Goal: Transaction & Acquisition: Book appointment/travel/reservation

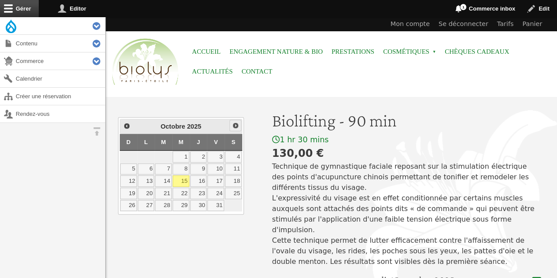
click at [239, 124] on span "Suivant" at bounding box center [235, 125] width 7 height 7
click at [236, 179] on link "15" at bounding box center [233, 180] width 17 height 11
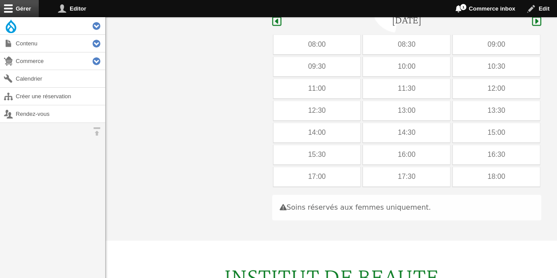
scroll to position [263, 0]
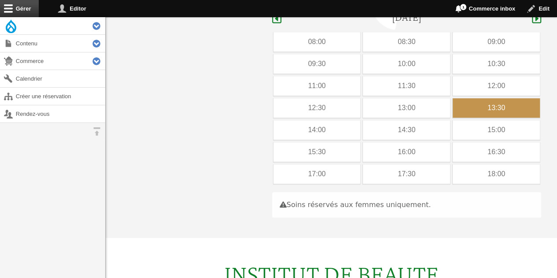
click at [457, 98] on div "13:30" at bounding box center [495, 107] width 87 height 19
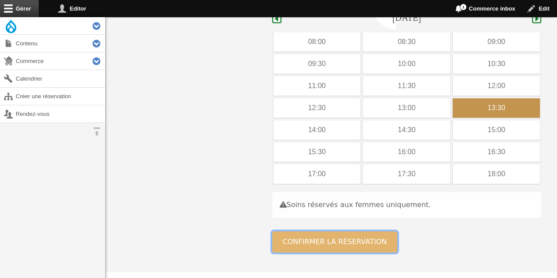
click at [288, 231] on button "Confirmer la réservation" at bounding box center [334, 241] width 125 height 21
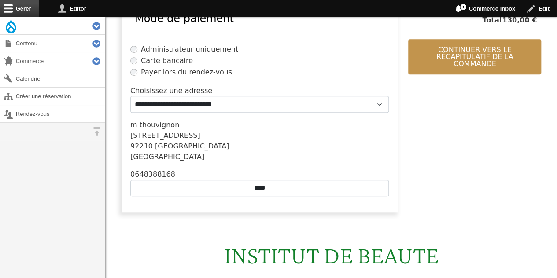
scroll to position [268, 0]
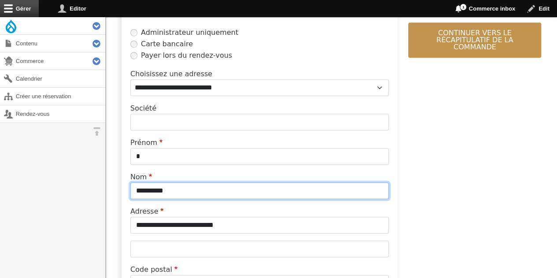
click at [198, 190] on input "**********" at bounding box center [259, 190] width 258 height 17
type input "*"
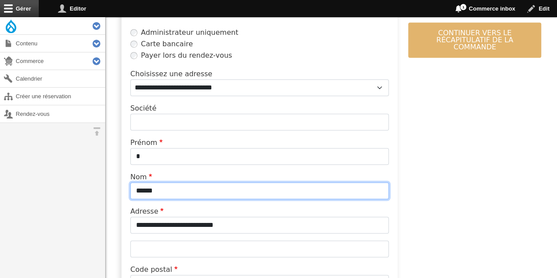
type input "******"
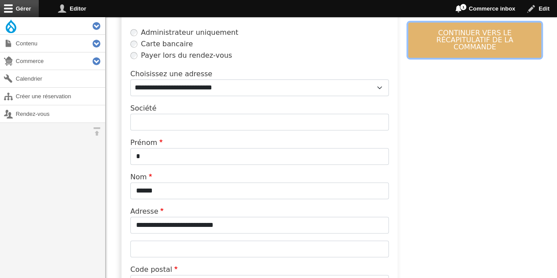
click at [439, 35] on button "Continuer vers le récapitulatif de la commande" at bounding box center [474, 39] width 133 height 35
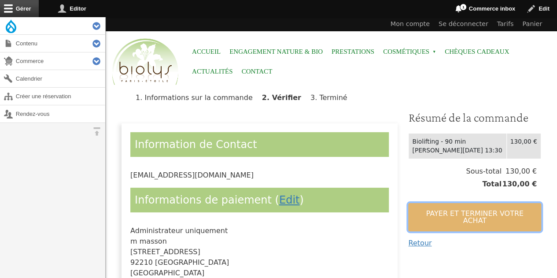
click at [427, 213] on button "Payer et terminer votre achat" at bounding box center [474, 217] width 133 height 28
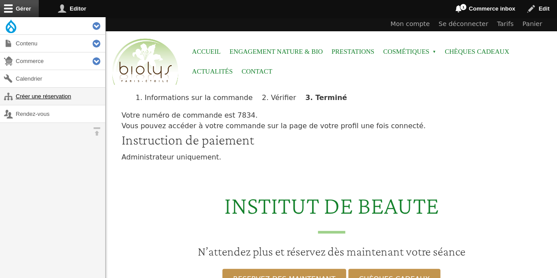
click at [65, 99] on link "Créer une réservation" at bounding box center [52, 96] width 105 height 17
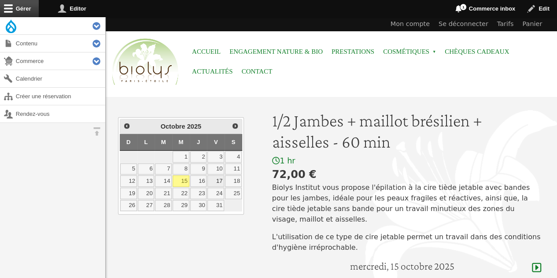
click at [219, 180] on link "17" at bounding box center [215, 180] width 17 height 11
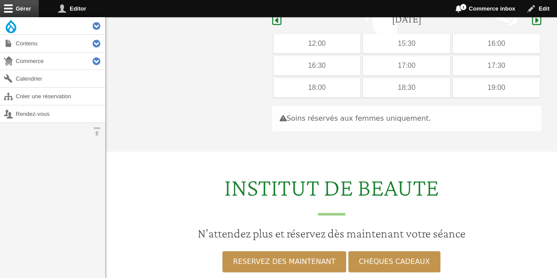
scroll to position [249, 0]
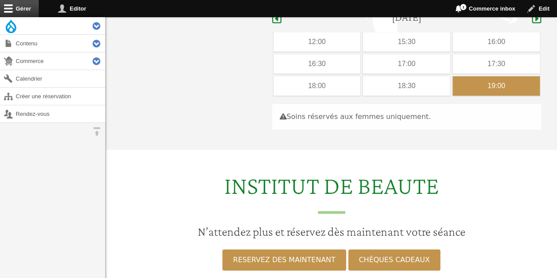
click at [506, 76] on div "19:00" at bounding box center [495, 85] width 87 height 19
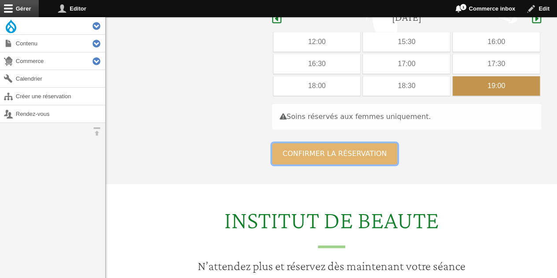
click at [346, 143] on button "Confirmer la réservation" at bounding box center [334, 153] width 125 height 21
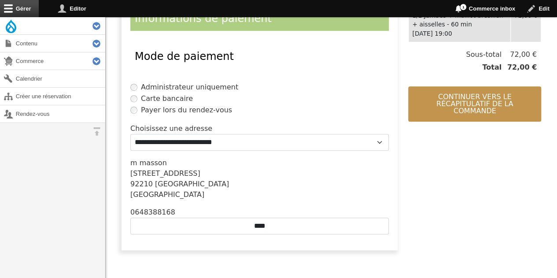
scroll to position [239, 0]
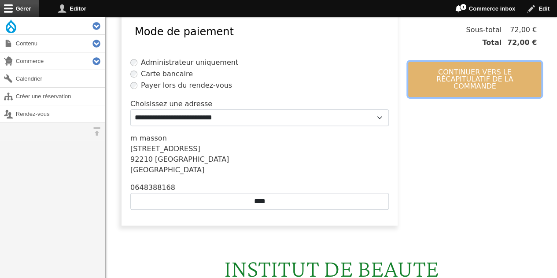
click at [465, 66] on button "Continuer vers le récapitulatif de la commande" at bounding box center [474, 79] width 133 height 35
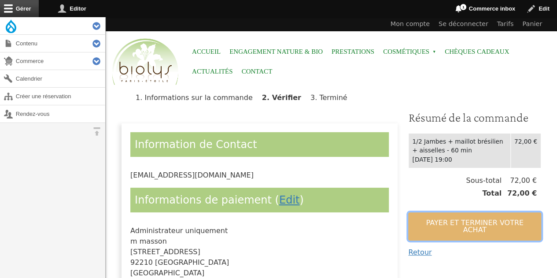
click at [442, 219] on button "Payer et terminer votre achat" at bounding box center [474, 226] width 133 height 28
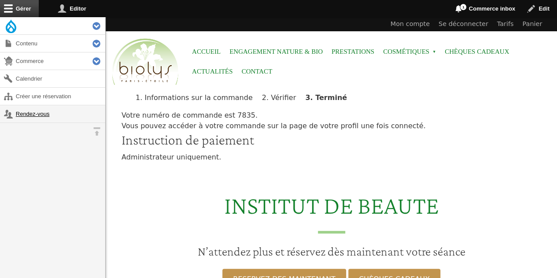
click at [33, 114] on link "Rendez-vous" at bounding box center [52, 113] width 105 height 17
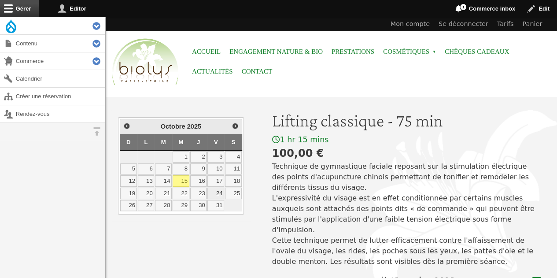
click at [218, 192] on link "24" at bounding box center [215, 192] width 17 height 11
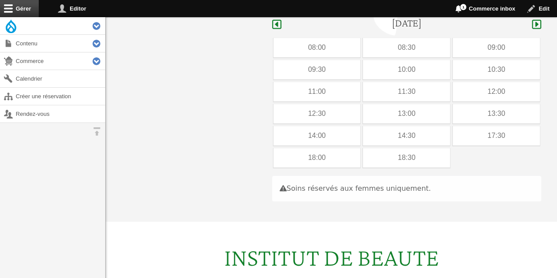
scroll to position [263, 0]
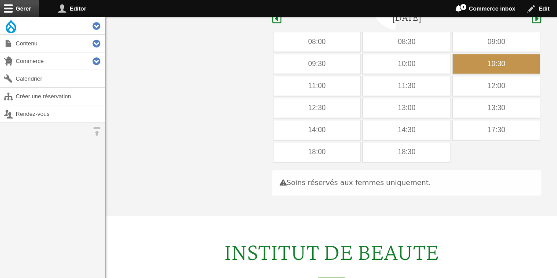
click at [459, 54] on div "10:30" at bounding box center [495, 63] width 87 height 19
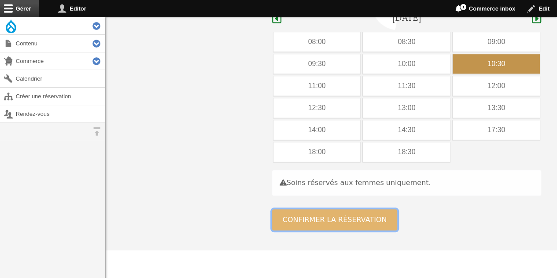
click at [301, 209] on button "Confirmer la réservation" at bounding box center [334, 219] width 125 height 21
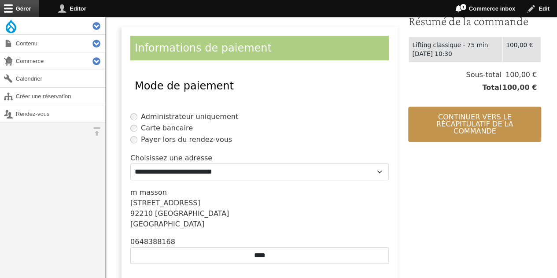
scroll to position [194, 0]
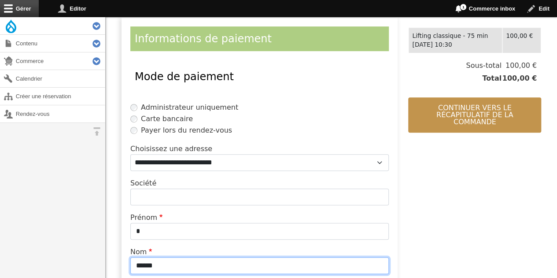
click at [191, 266] on input "******" at bounding box center [259, 265] width 258 height 17
type input "*"
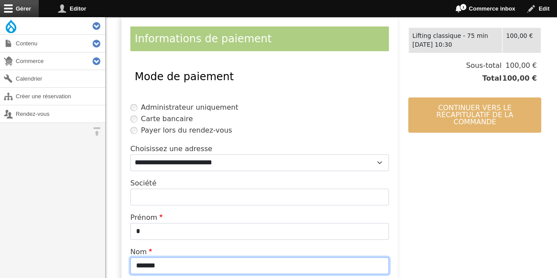
type input "*******"
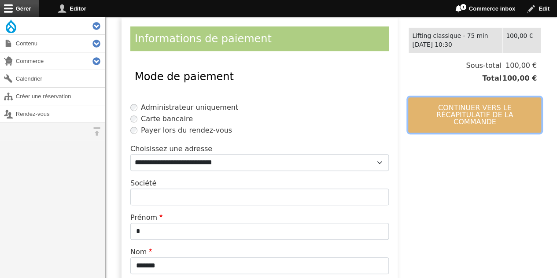
click at [440, 108] on button "Continuer vers le récapitulatif de la commande" at bounding box center [474, 114] width 133 height 35
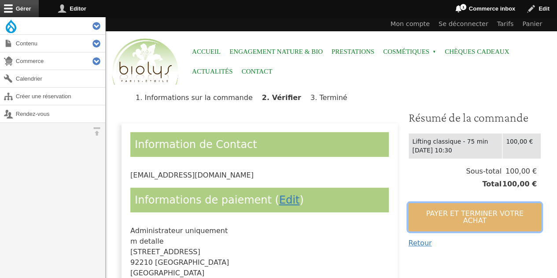
click at [456, 207] on button "Payer et terminer votre achat" at bounding box center [474, 217] width 133 height 28
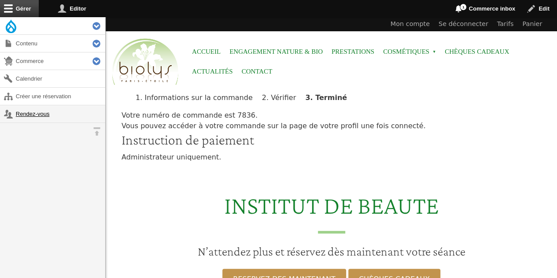
click at [41, 111] on link "Rendez-vous" at bounding box center [52, 113] width 105 height 17
